Goal: Transaction & Acquisition: Purchase product/service

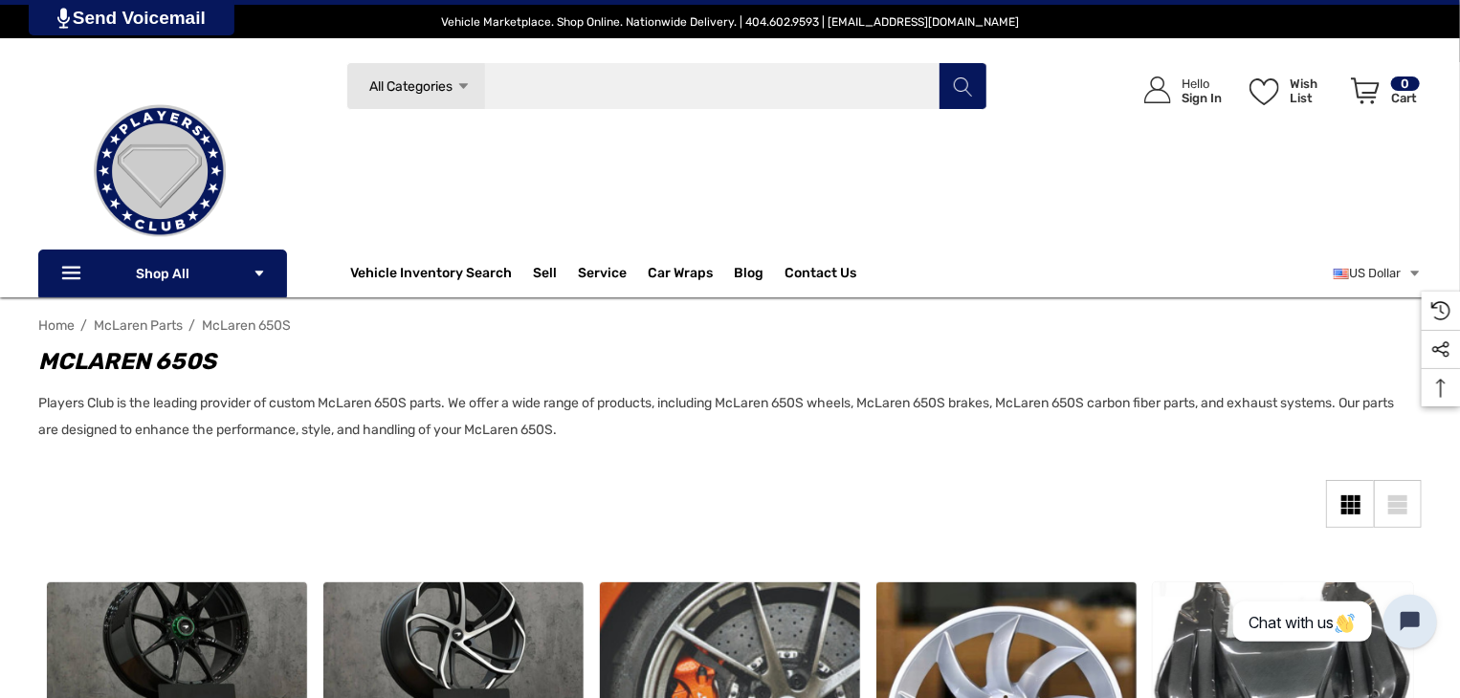
click at [511, 97] on input "Search" at bounding box center [666, 86] width 641 height 48
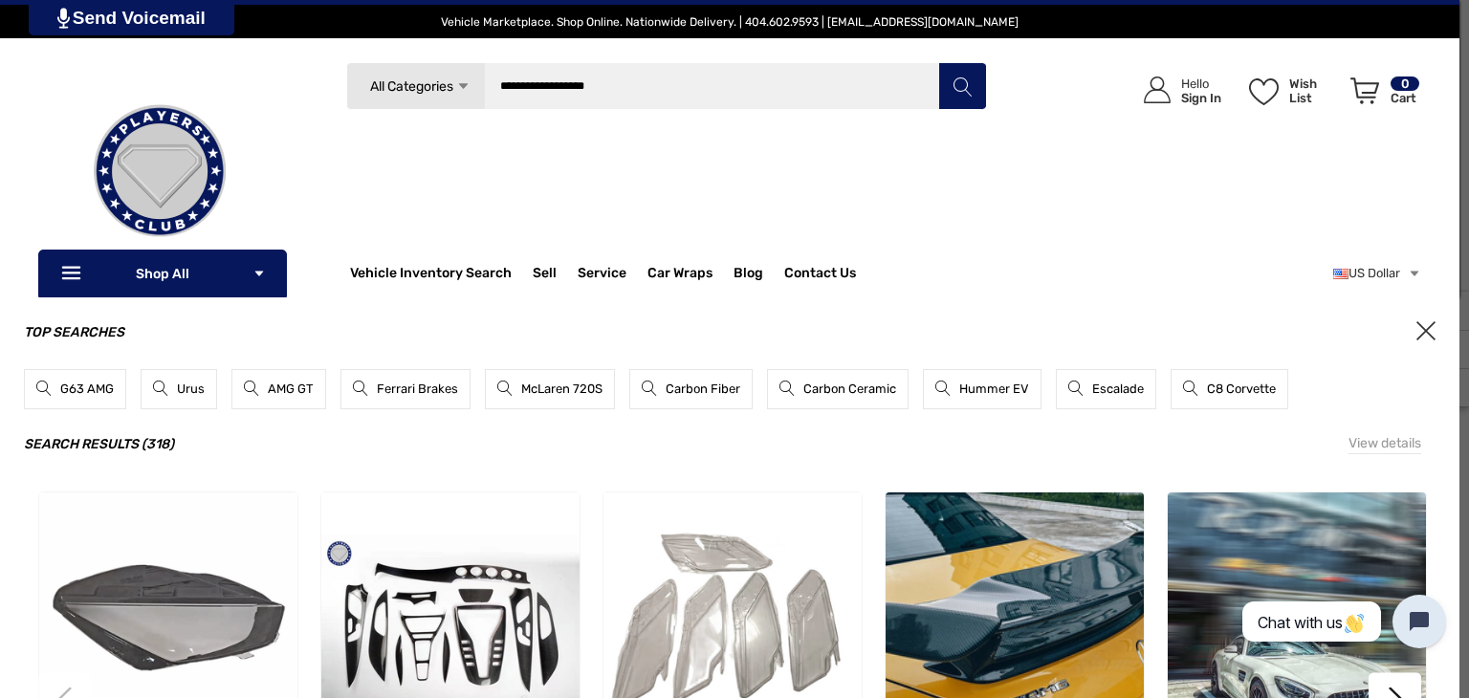
type input "**********"
click at [939, 62] on button "Search" at bounding box center [963, 86] width 48 height 48
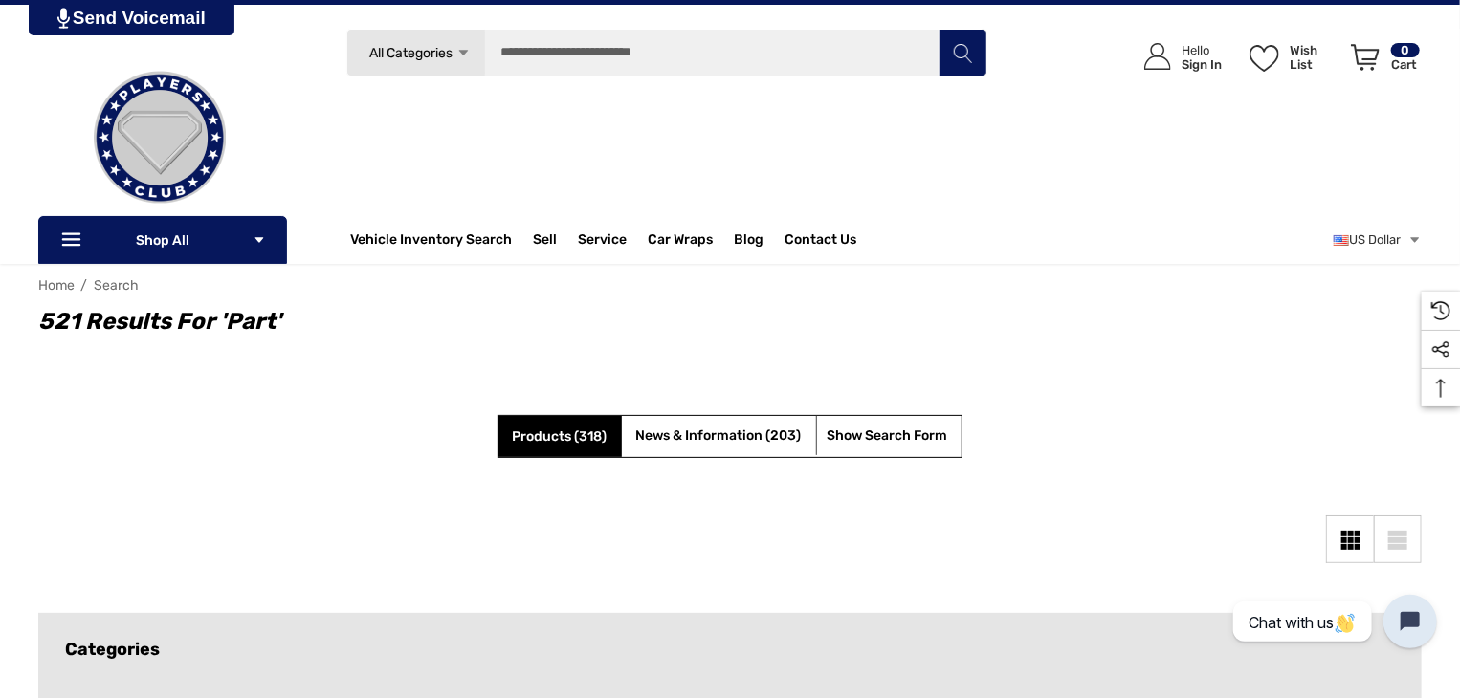
scroll to position [36, 0]
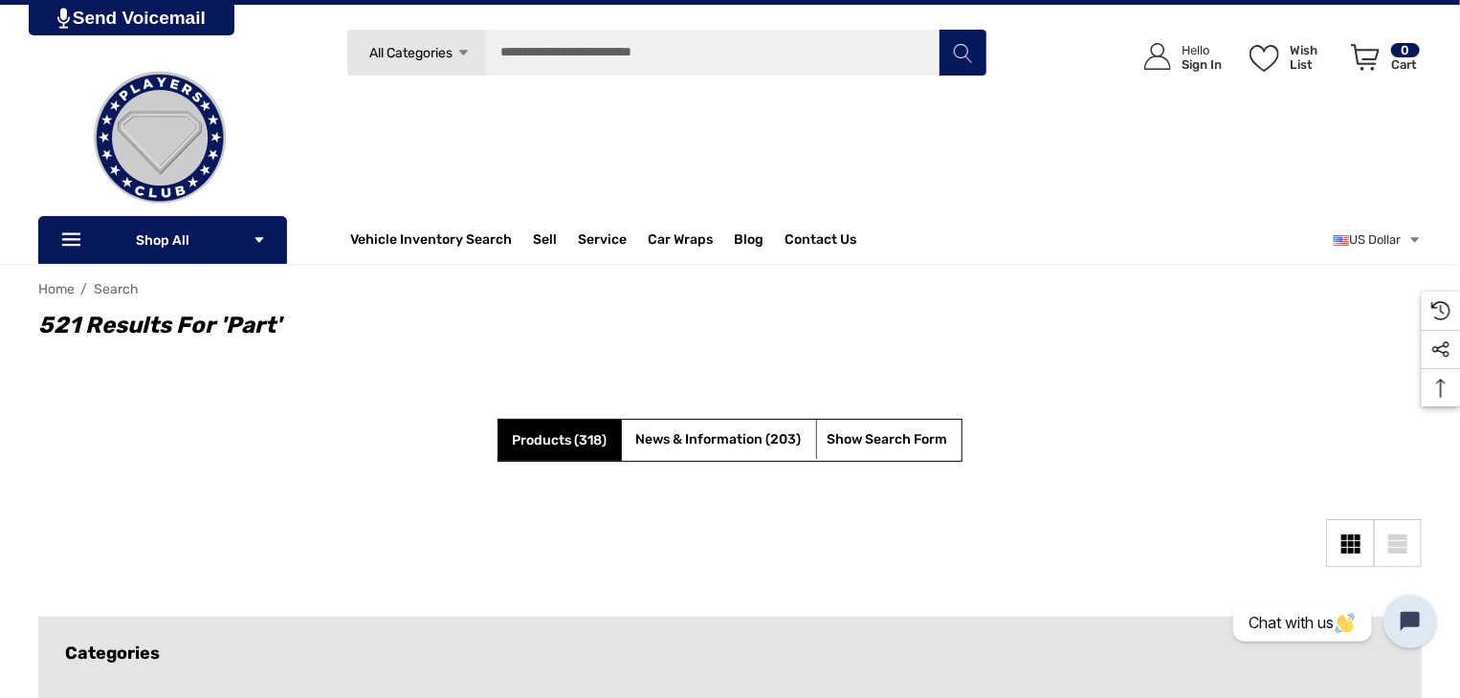
click at [559, 437] on span "Products (318)" at bounding box center [560, 440] width 95 height 16
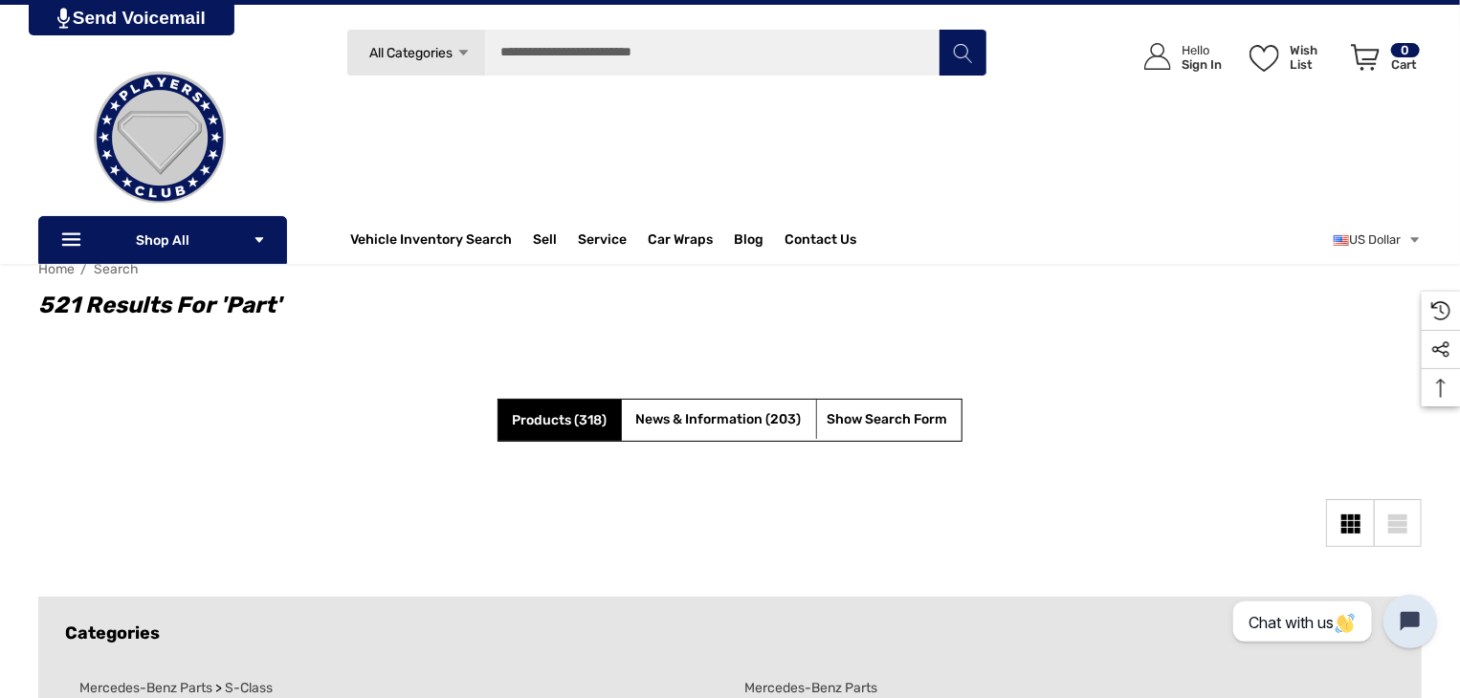
scroll to position [55, 0]
click at [86, 242] on icon "Icon Line Icon Line" at bounding box center [73, 241] width 29 height 22
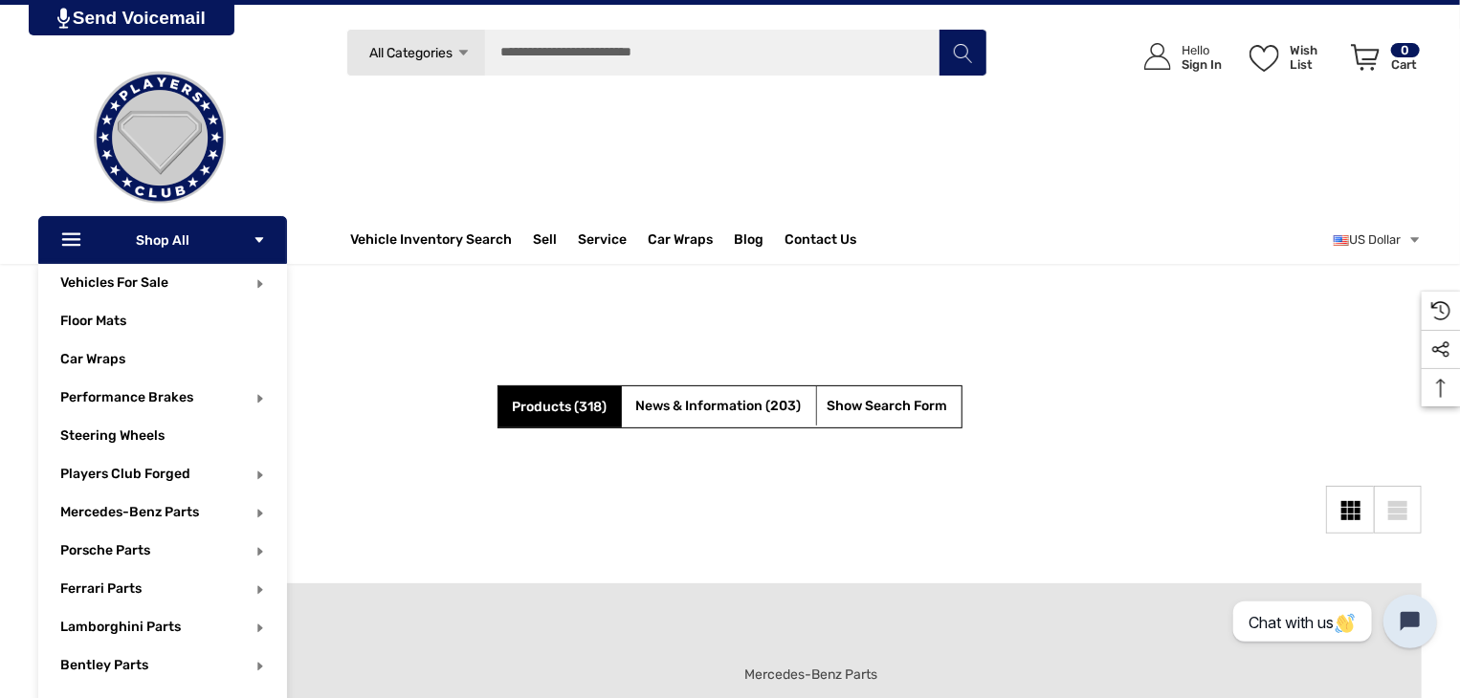
scroll to position [72, 0]
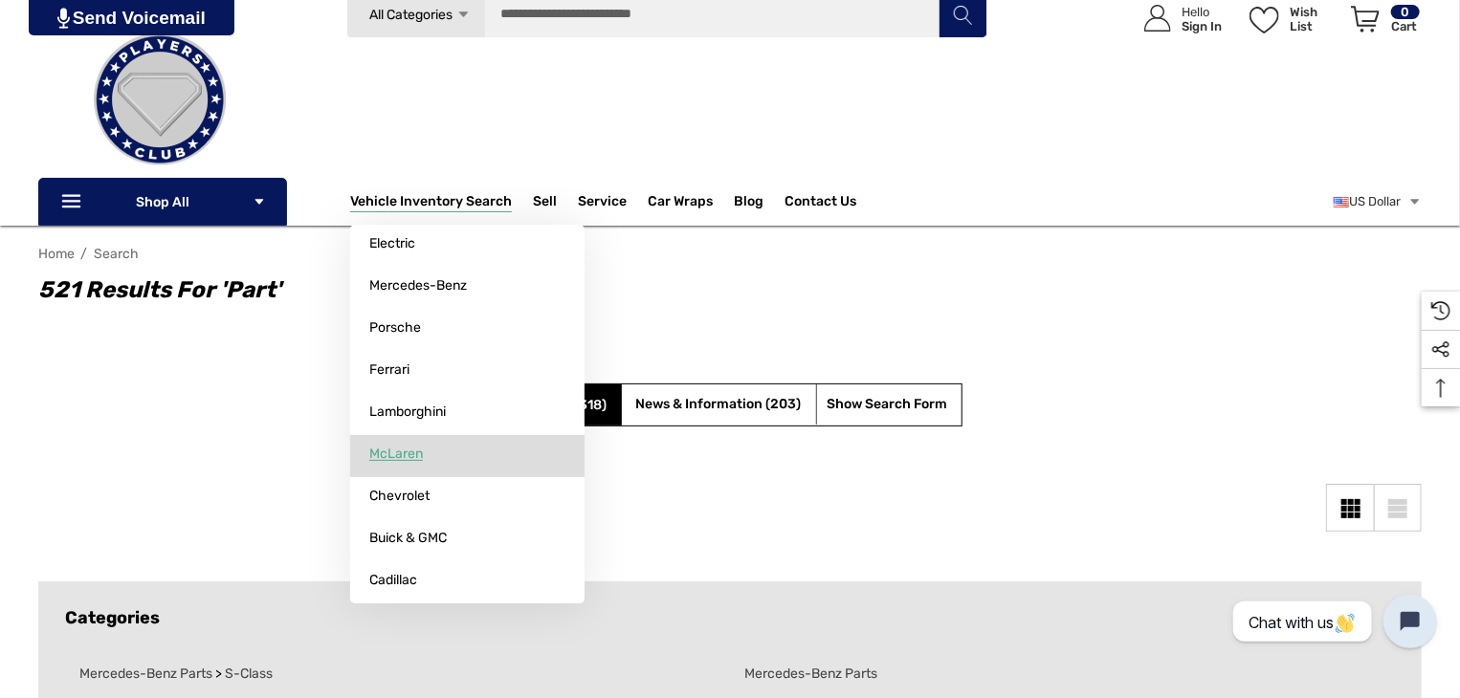
click at [421, 450] on link "McLaren" at bounding box center [467, 454] width 234 height 38
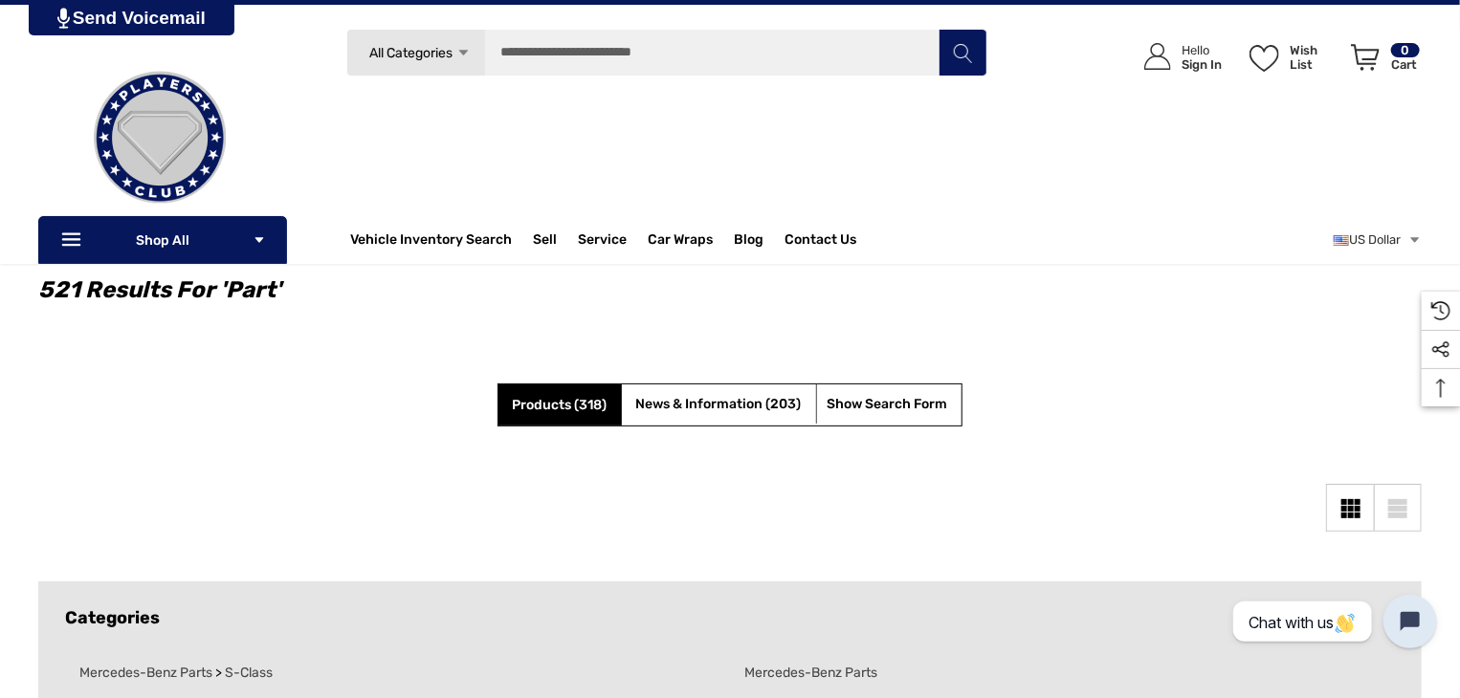
scroll to position [36, 0]
